Goal: Information Seeking & Learning: Learn about a topic

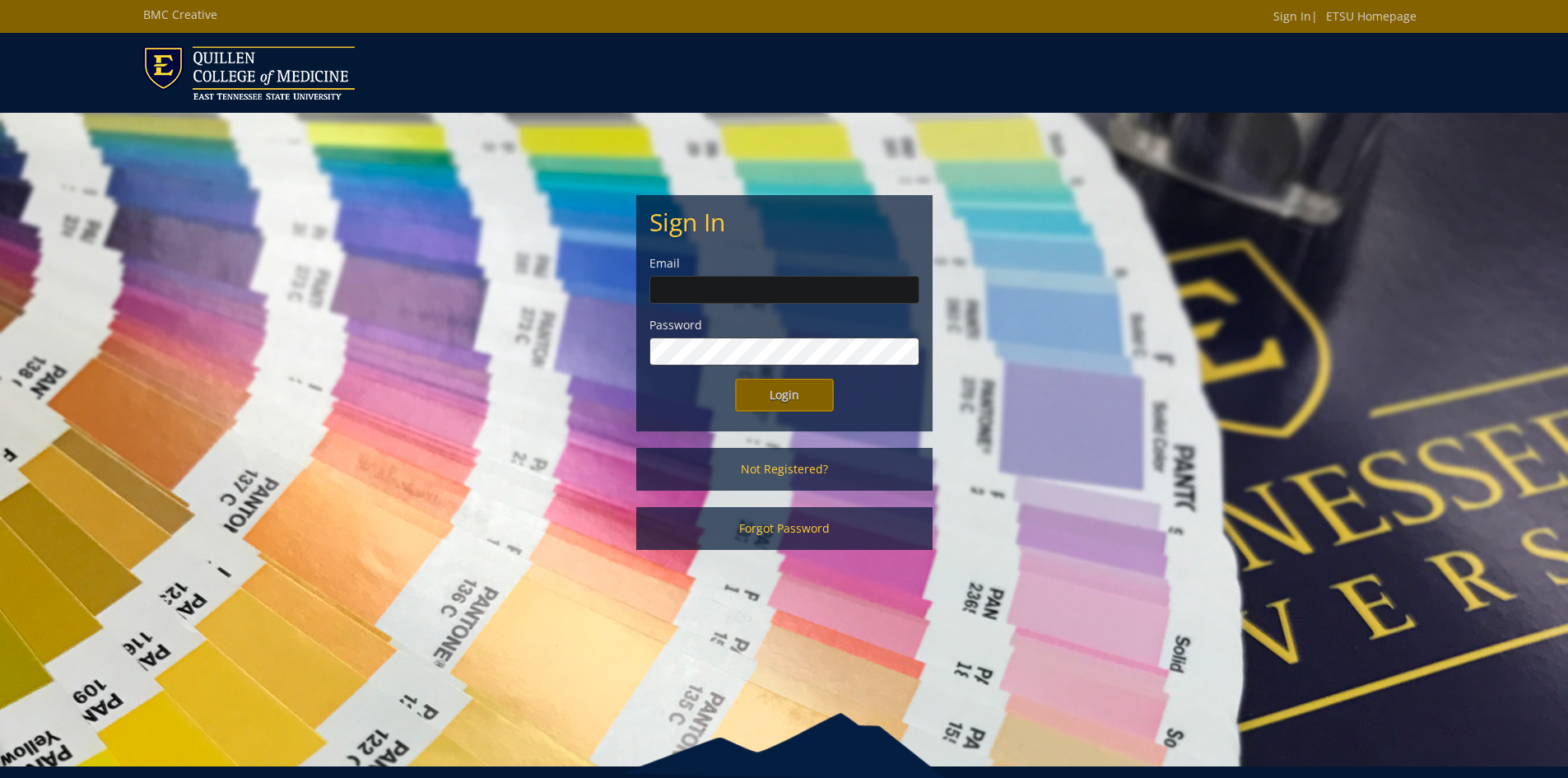
type input "williamsgm3@etsu.edu"
click at [792, 397] on input "Login" at bounding box center [784, 395] width 99 height 33
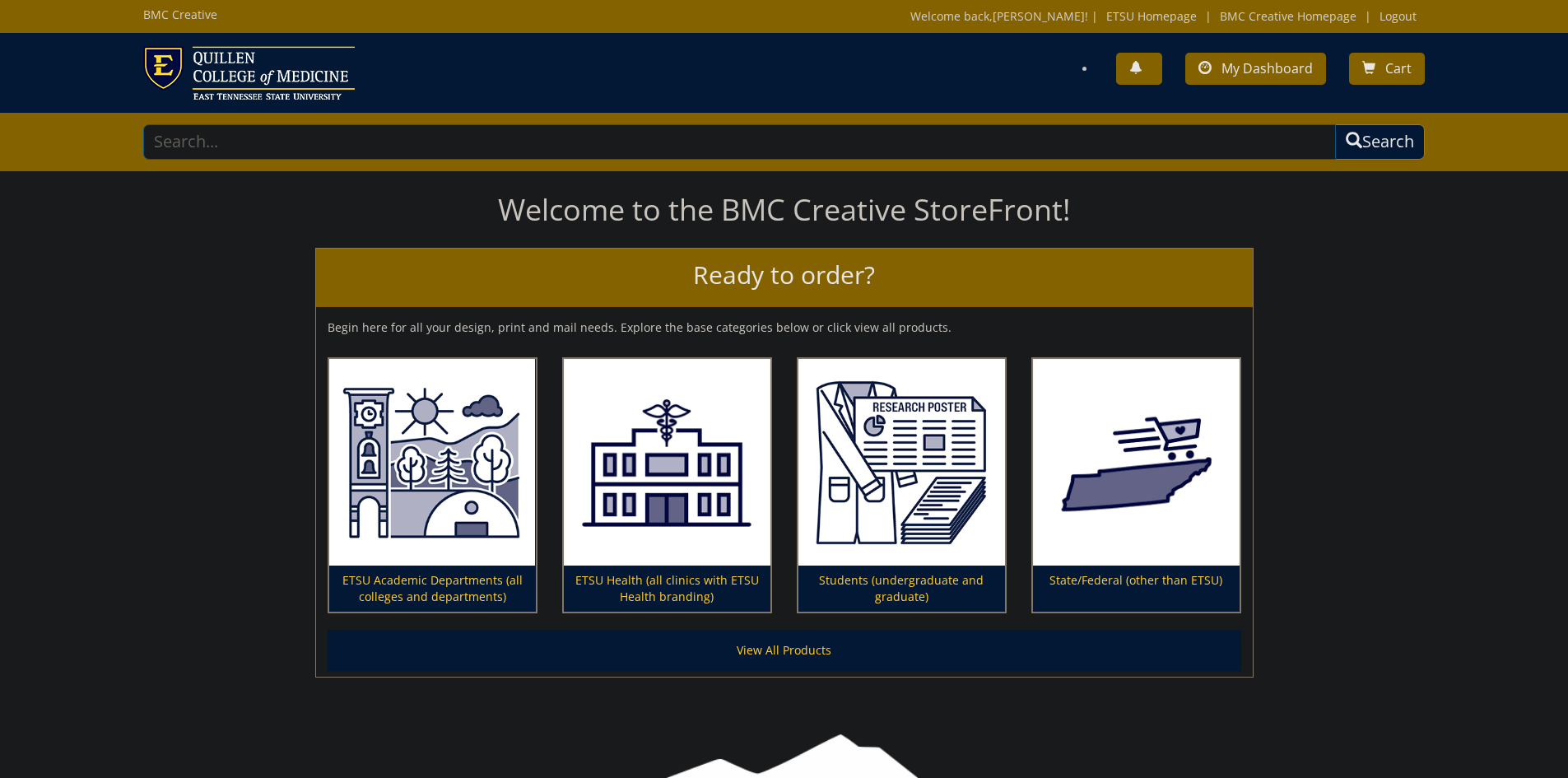
click at [220, 145] on input "text" at bounding box center [740, 142] width 1194 height 35
type input "photography"
click at [1335, 124] on button "Search" at bounding box center [1380, 142] width 89 height 35
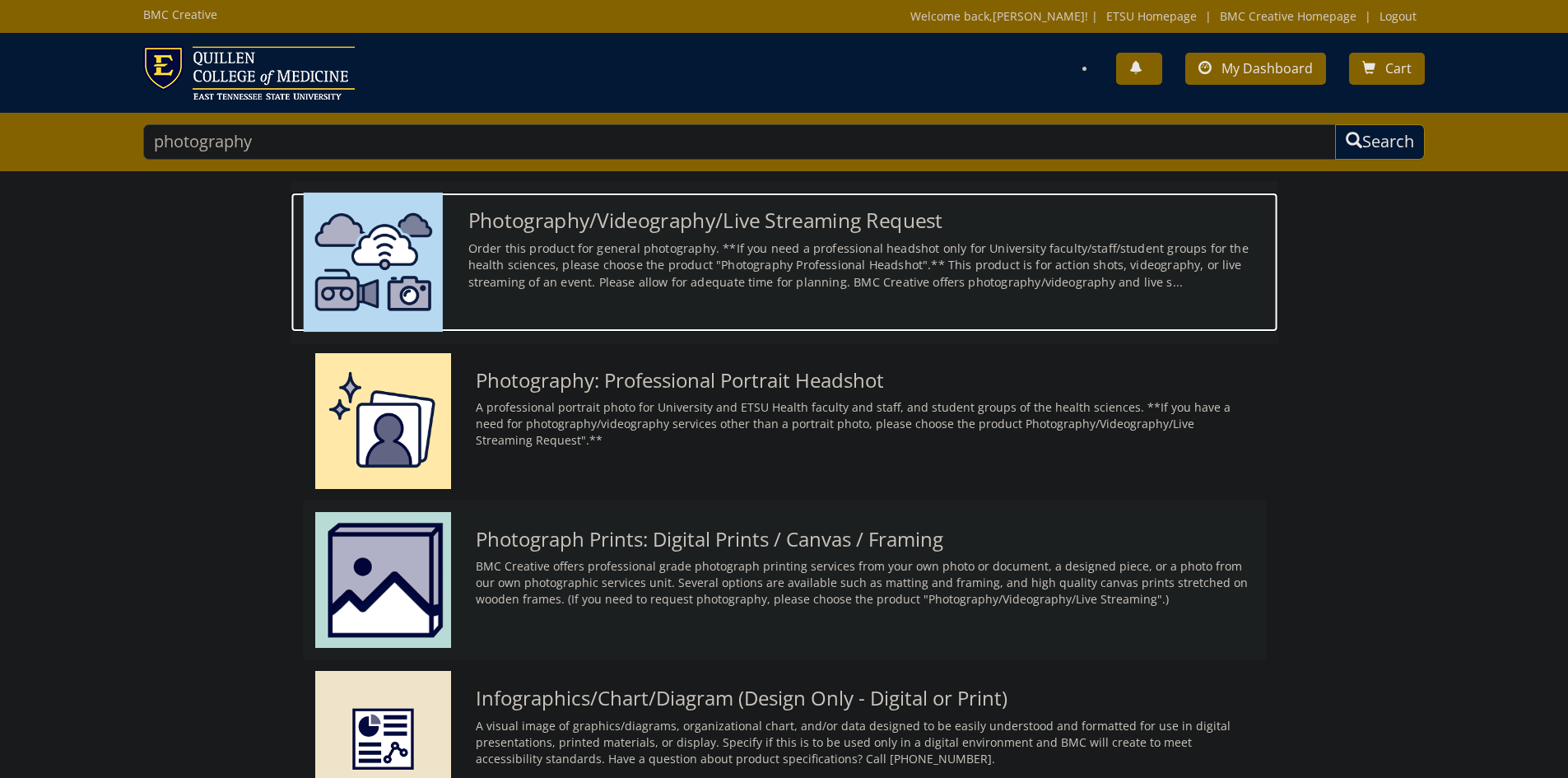
click at [397, 251] on img at bounding box center [372, 262] width 139 height 139
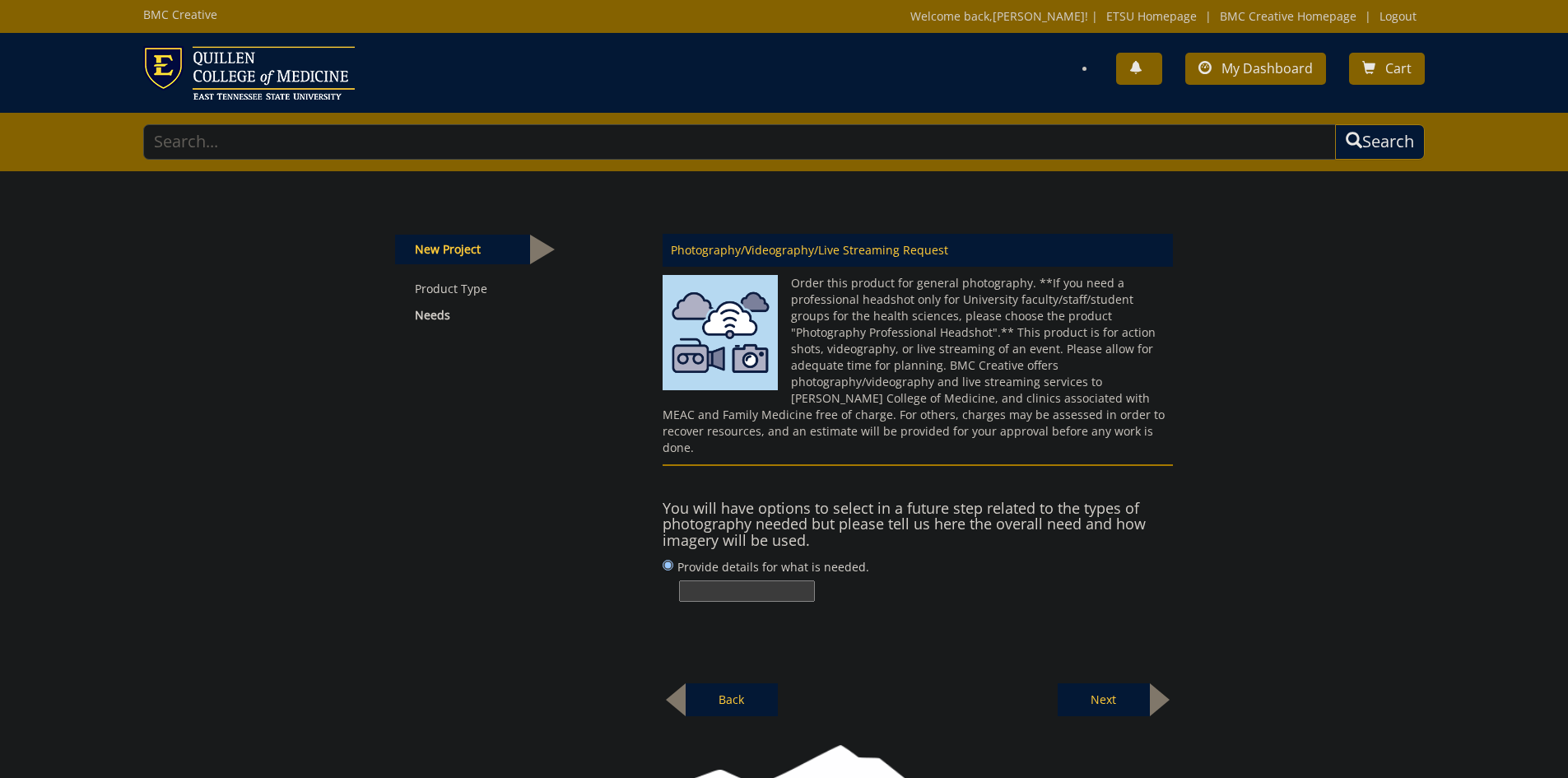
click at [734, 339] on img at bounding box center [720, 336] width 115 height 124
